Goal: Task Accomplishment & Management: Use online tool/utility

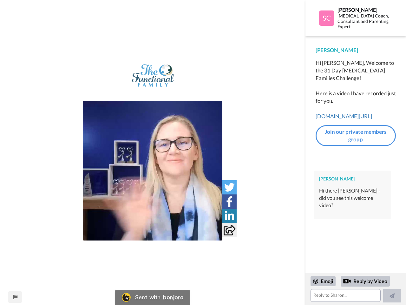
click at [153, 171] on img at bounding box center [153, 171] width 140 height 140
click at [230, 187] on icon at bounding box center [230, 187] width 10 height 10
click at [230, 201] on icon at bounding box center [229, 201] width 7 height 10
click at [230, 216] on icon at bounding box center [229, 216] width 9 height 10
click at [230, 230] on icon at bounding box center [230, 230] width 12 height 10
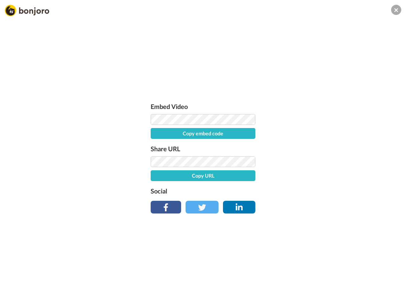
click at [15, 297] on div "Embed Video Copy embed code Share URL Copy URL Social" at bounding box center [203, 186] width 406 height 305
click at [356, 289] on div "Embed Video Copy embed code Share URL Copy URL Social" at bounding box center [203, 186] width 406 height 305
click at [324, 281] on div "Embed Video Copy embed code Share URL Copy URL Social" at bounding box center [203, 186] width 406 height 305
click at [366, 281] on div "Embed Video Copy embed code Share URL Copy URL Social" at bounding box center [203, 186] width 406 height 305
click at [392, 296] on div "Embed Video Copy embed code Share URL Copy URL Social" at bounding box center [203, 186] width 406 height 305
